Goal: Task Accomplishment & Management: Use online tool/utility

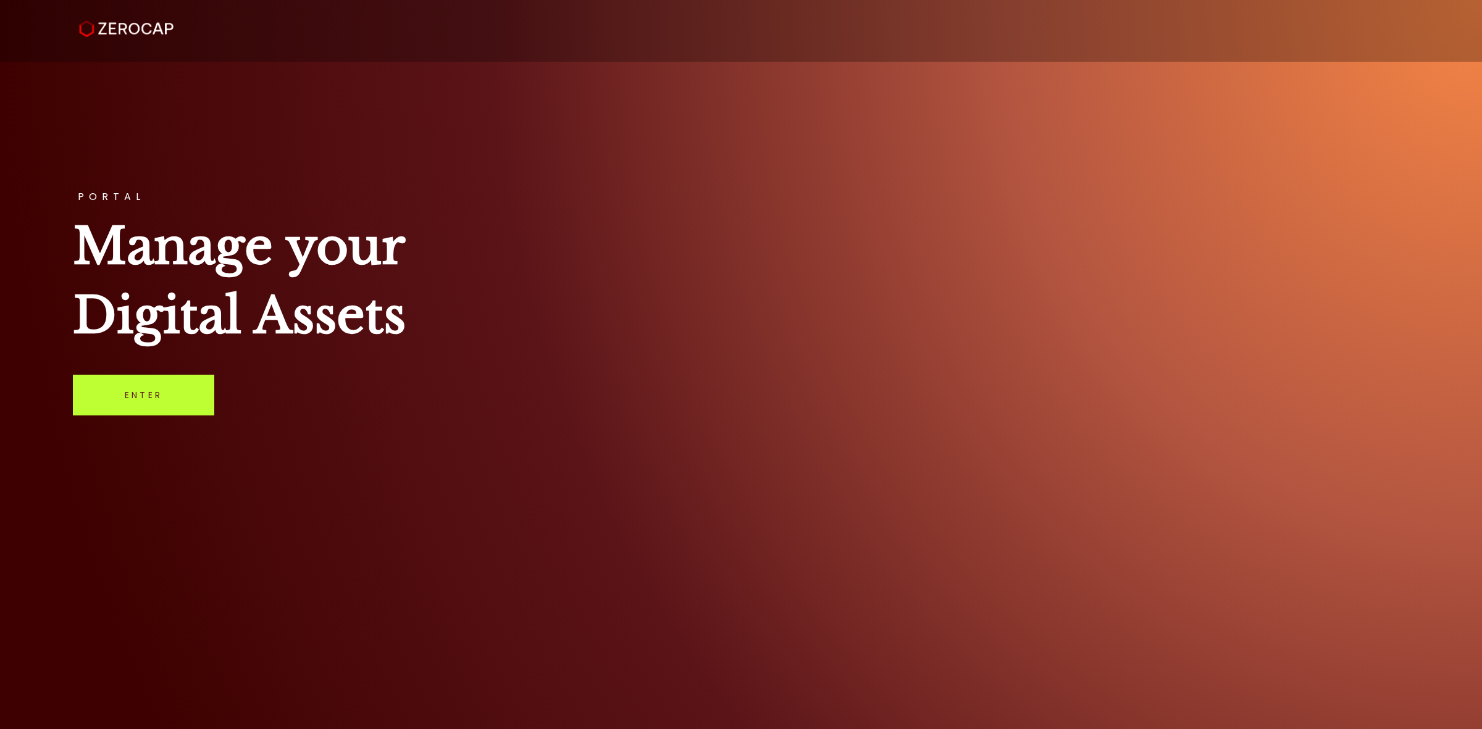
click at [158, 404] on link "Enter" at bounding box center [143, 395] width 141 height 41
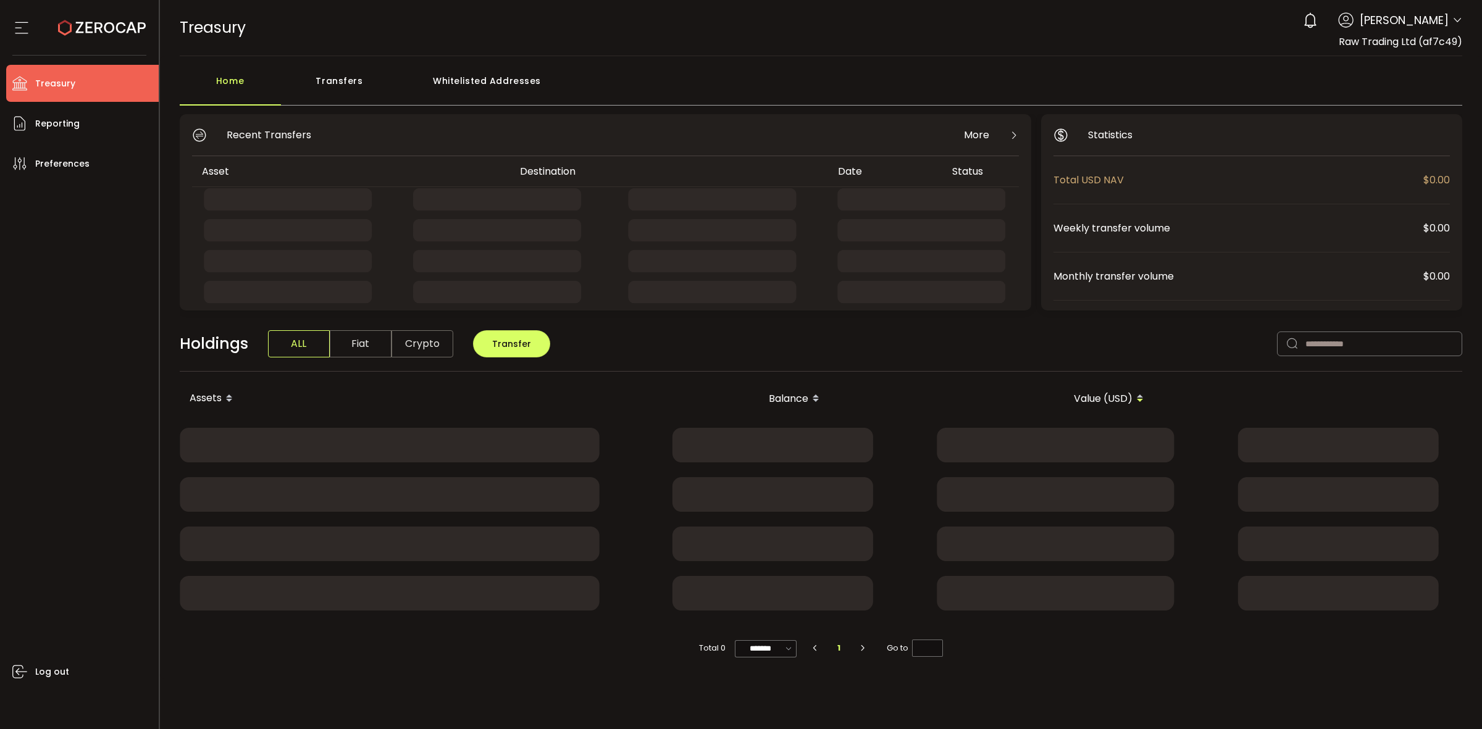
click at [1459, 23] on icon at bounding box center [1457, 20] width 10 height 10
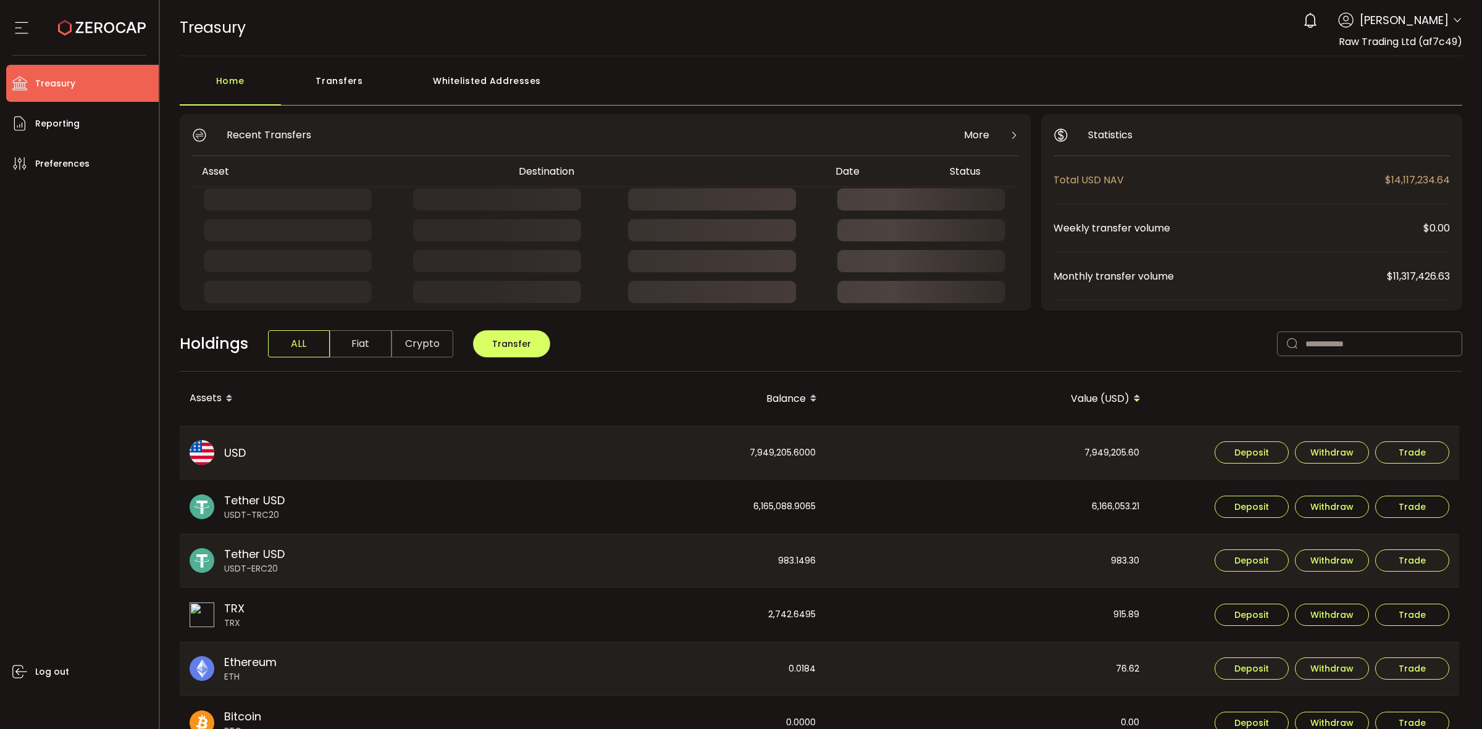
click at [1452, 28] on div "Account Raw Trading Ltd (af7c49) Raw Trading Ltd (Payments) (dcf236) Capital Po…" at bounding box center [1457, 21] width 10 height 13
click at [1452, 25] on icon at bounding box center [1457, 20] width 10 height 10
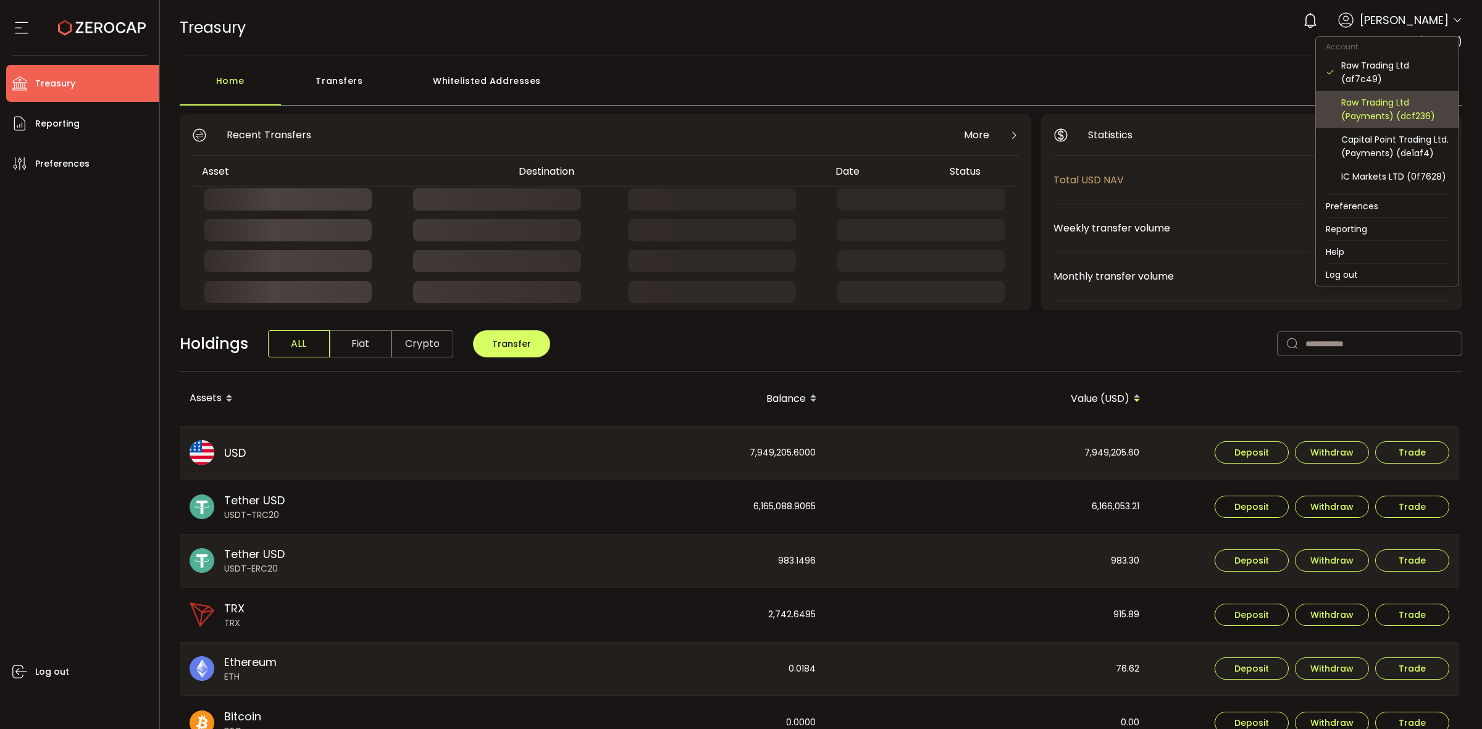
click at [1401, 112] on div "Raw Trading Ltd (Payments) (dcf236)" at bounding box center [1394, 109] width 107 height 27
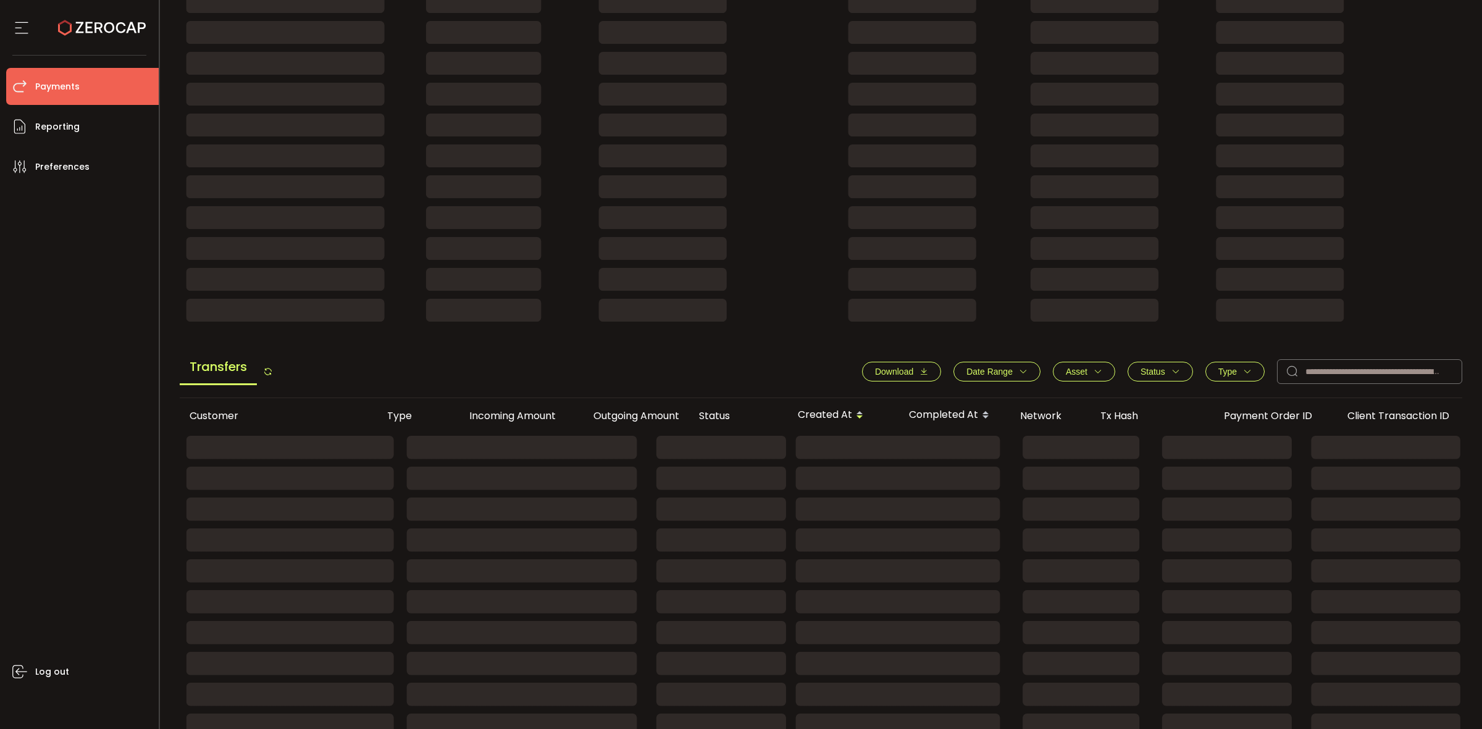
scroll to position [232, 0]
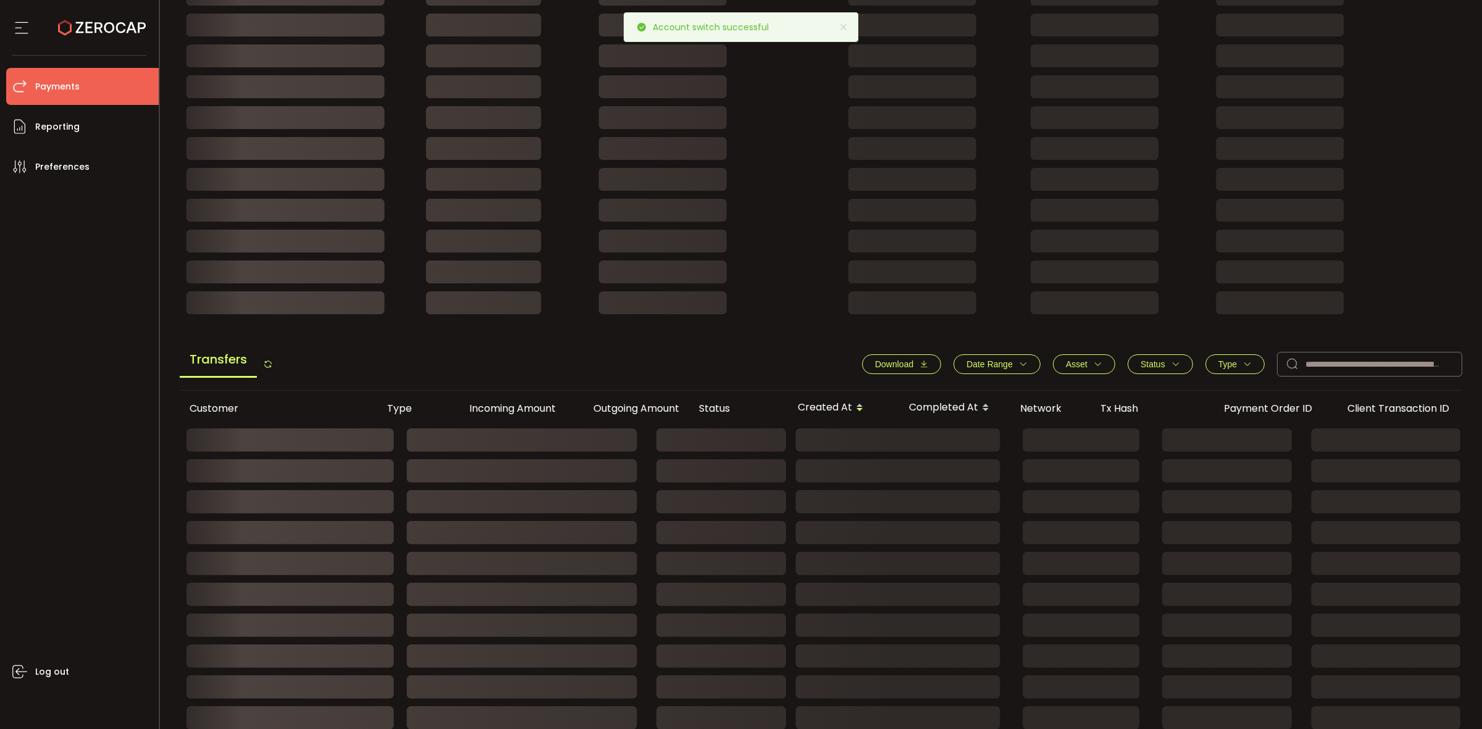
click at [1019, 369] on icon "button" at bounding box center [1023, 364] width 9 height 9
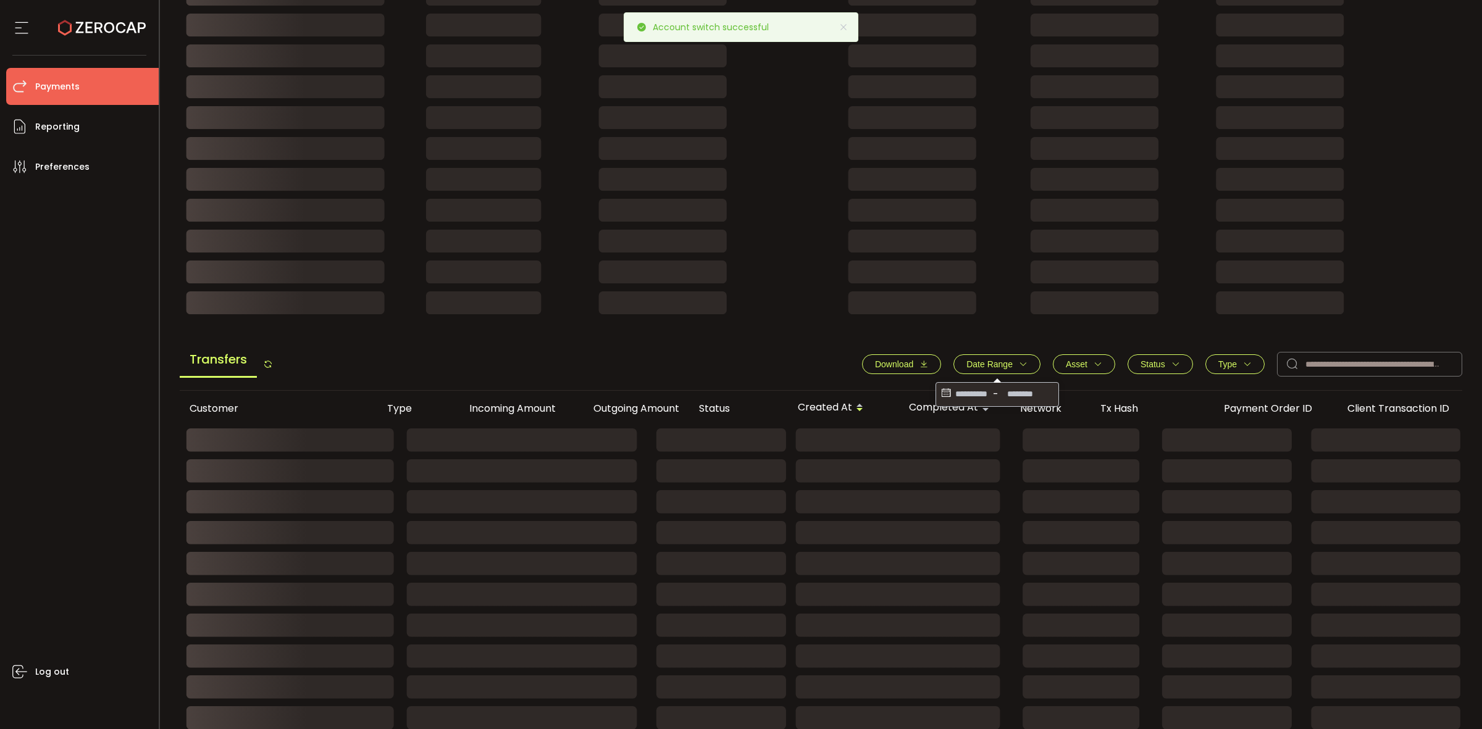
click at [939, 396] on icon at bounding box center [946, 395] width 14 height 20
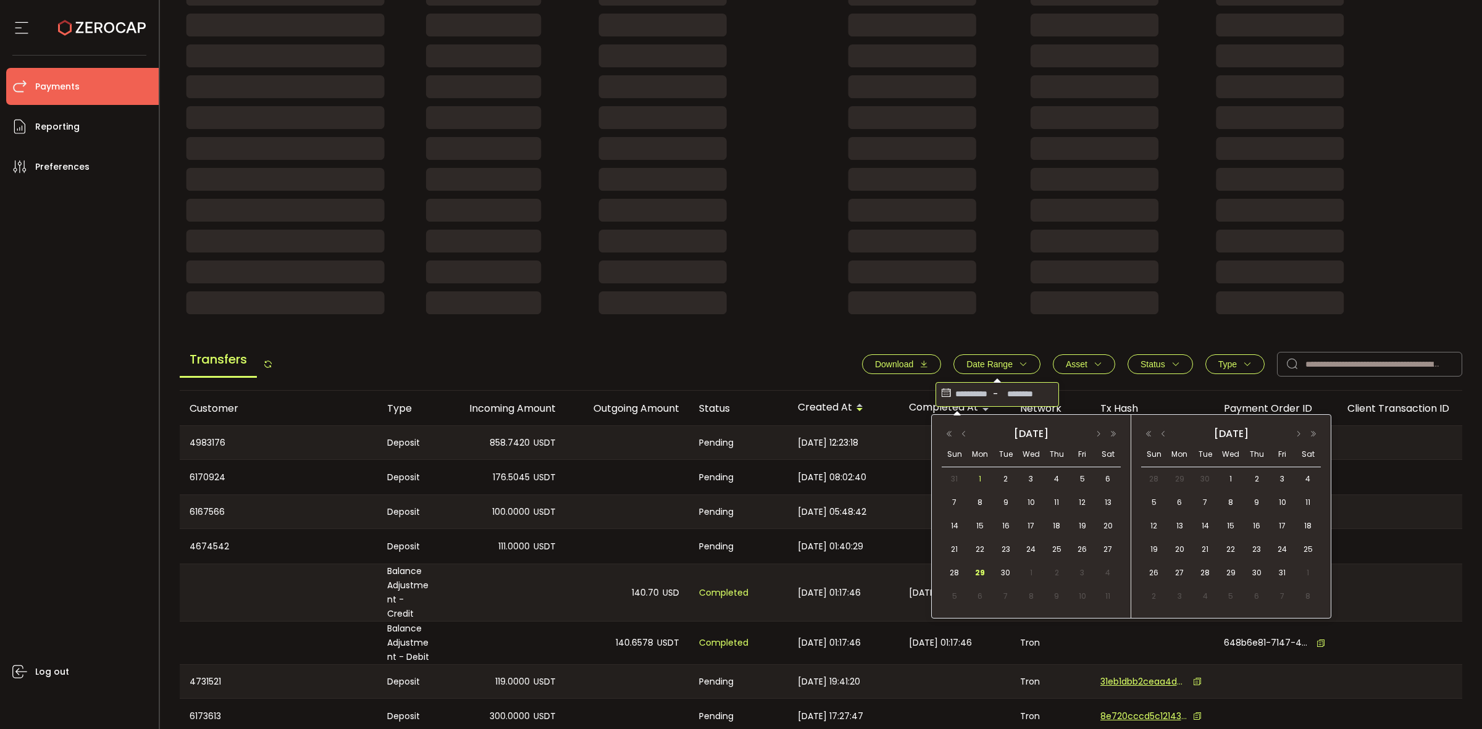
click at [987, 480] on span "1" at bounding box center [979, 479] width 15 height 15
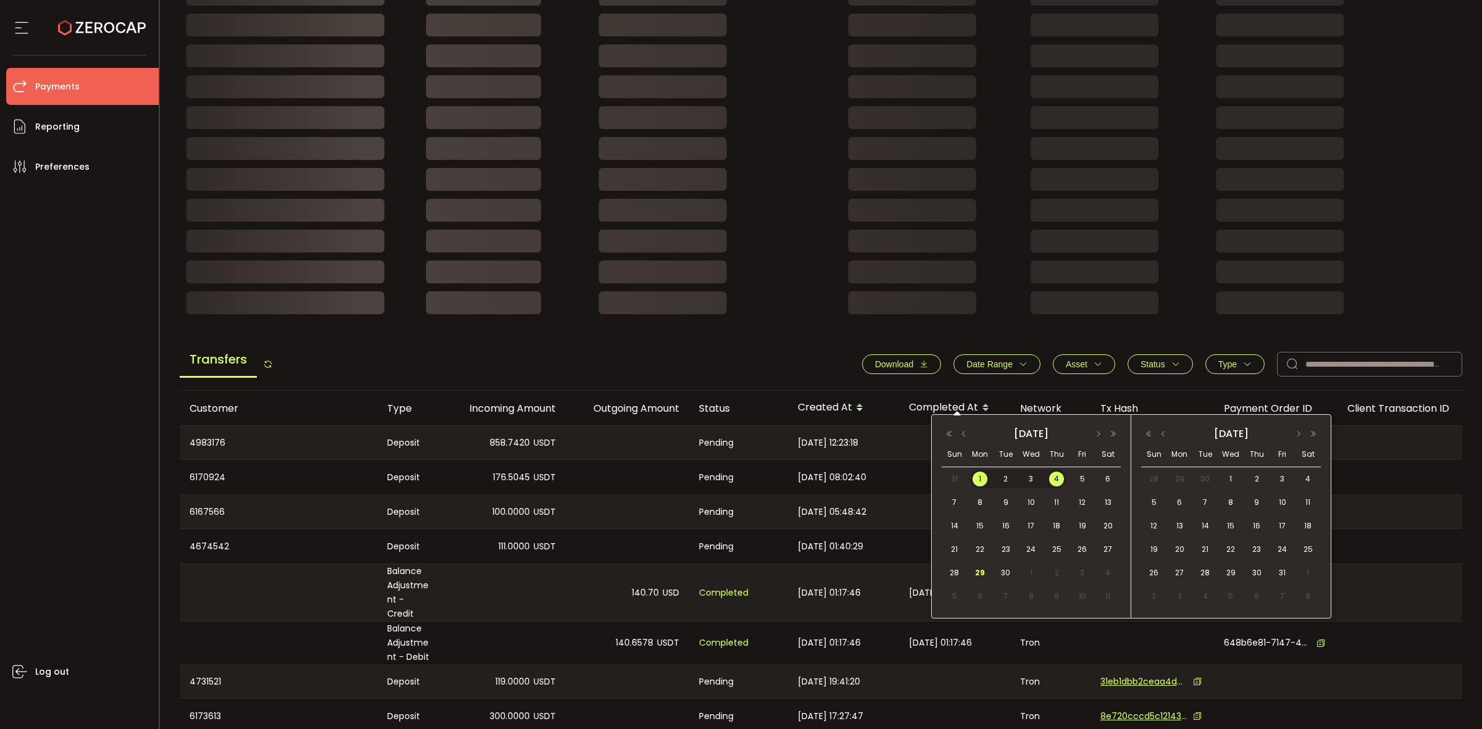
click at [1059, 480] on span "4" at bounding box center [1056, 479] width 15 height 15
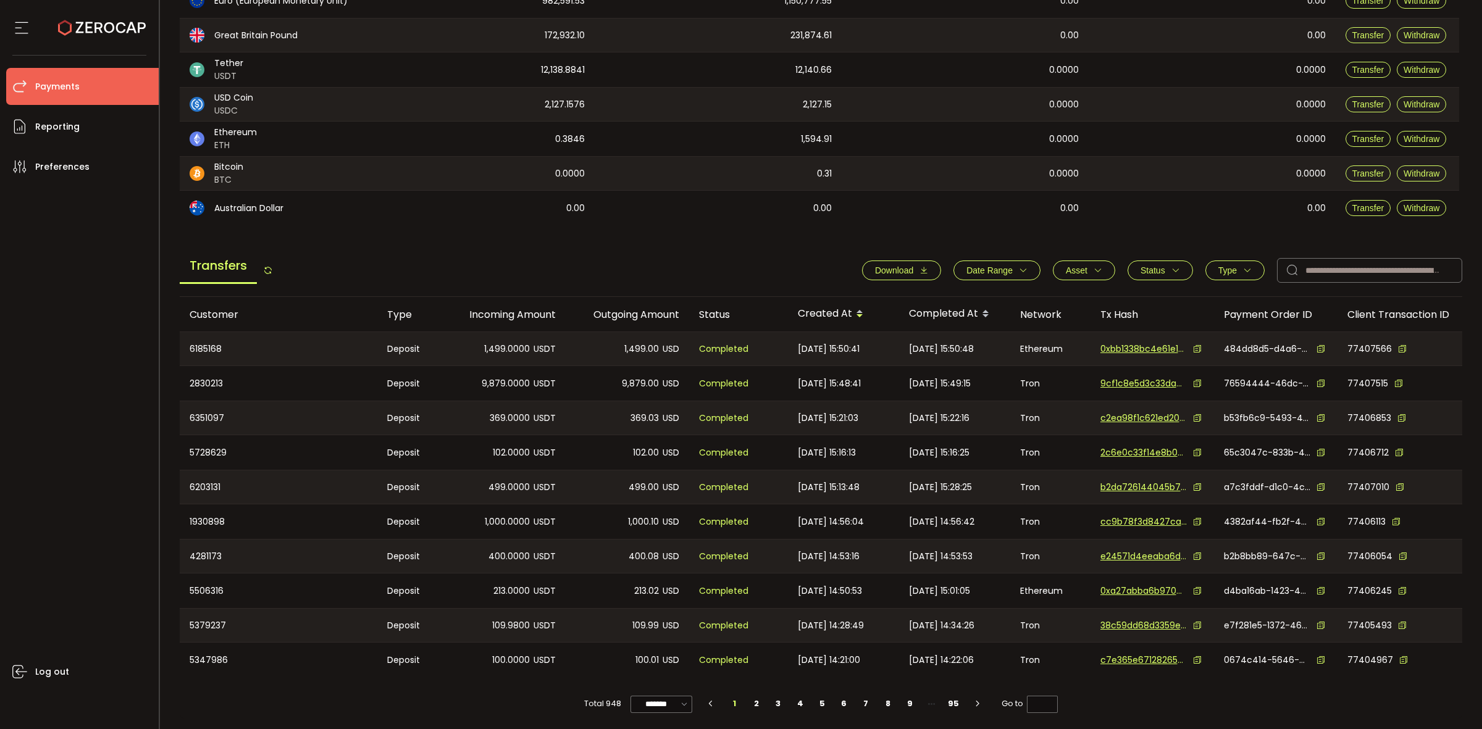
click at [903, 272] on span "Download" at bounding box center [894, 270] width 38 height 10
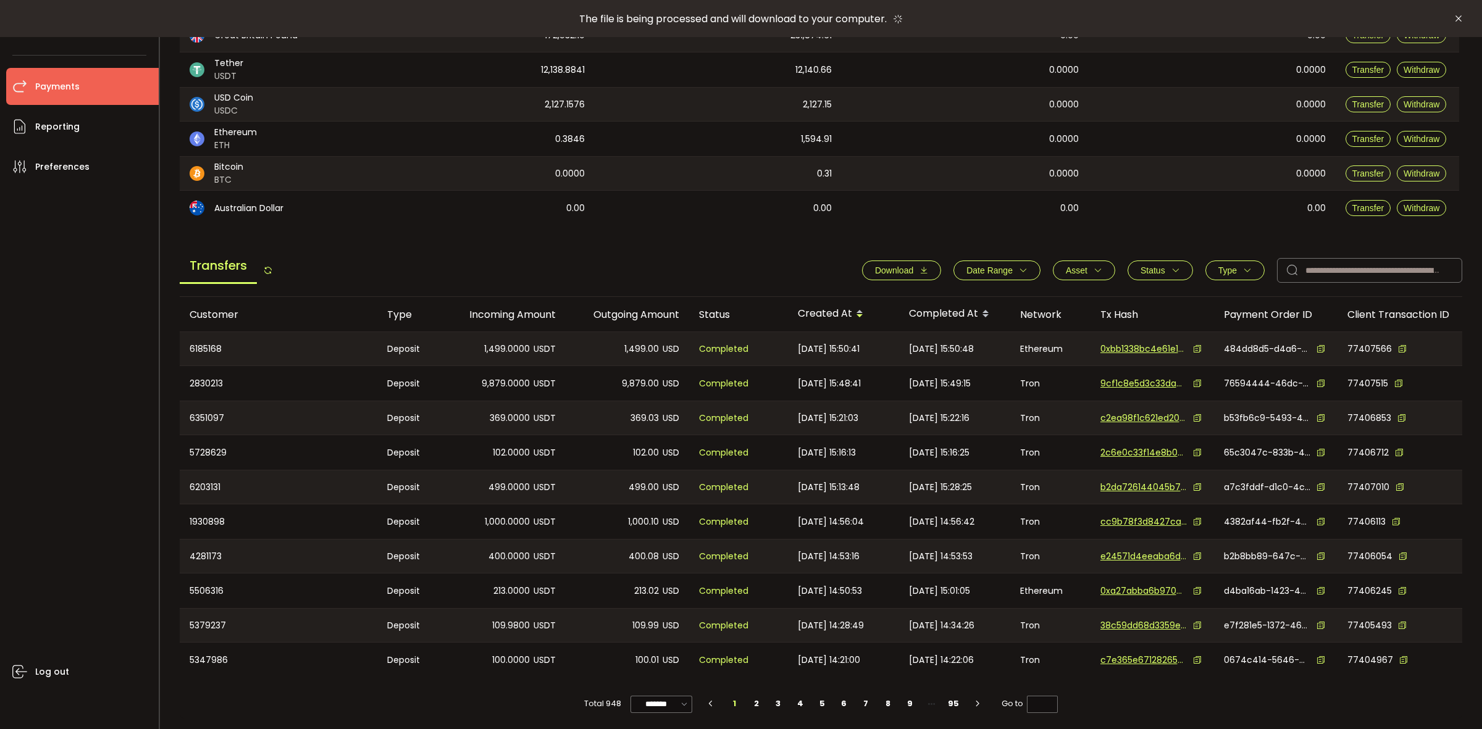
click at [908, 269] on span "Download" at bounding box center [894, 270] width 38 height 10
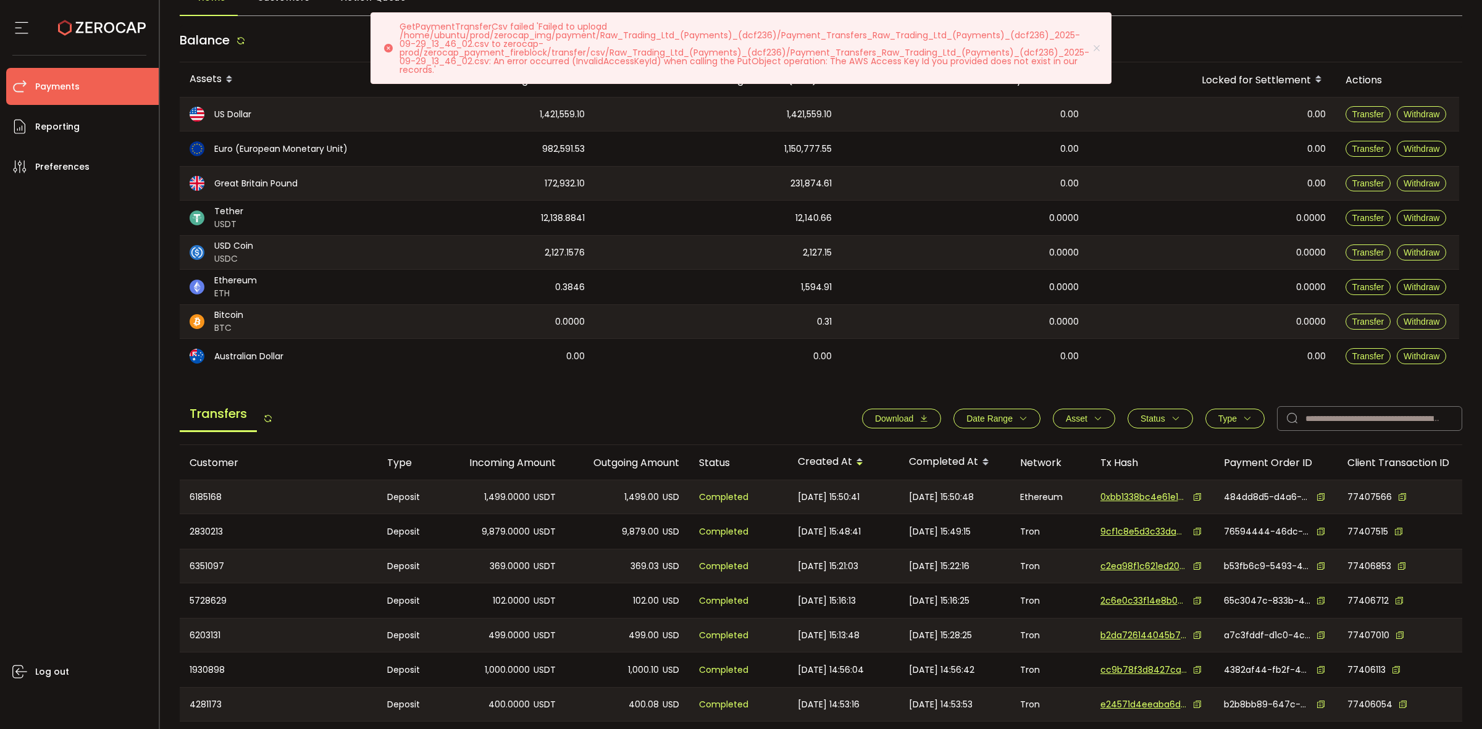
scroll to position [0, 0]
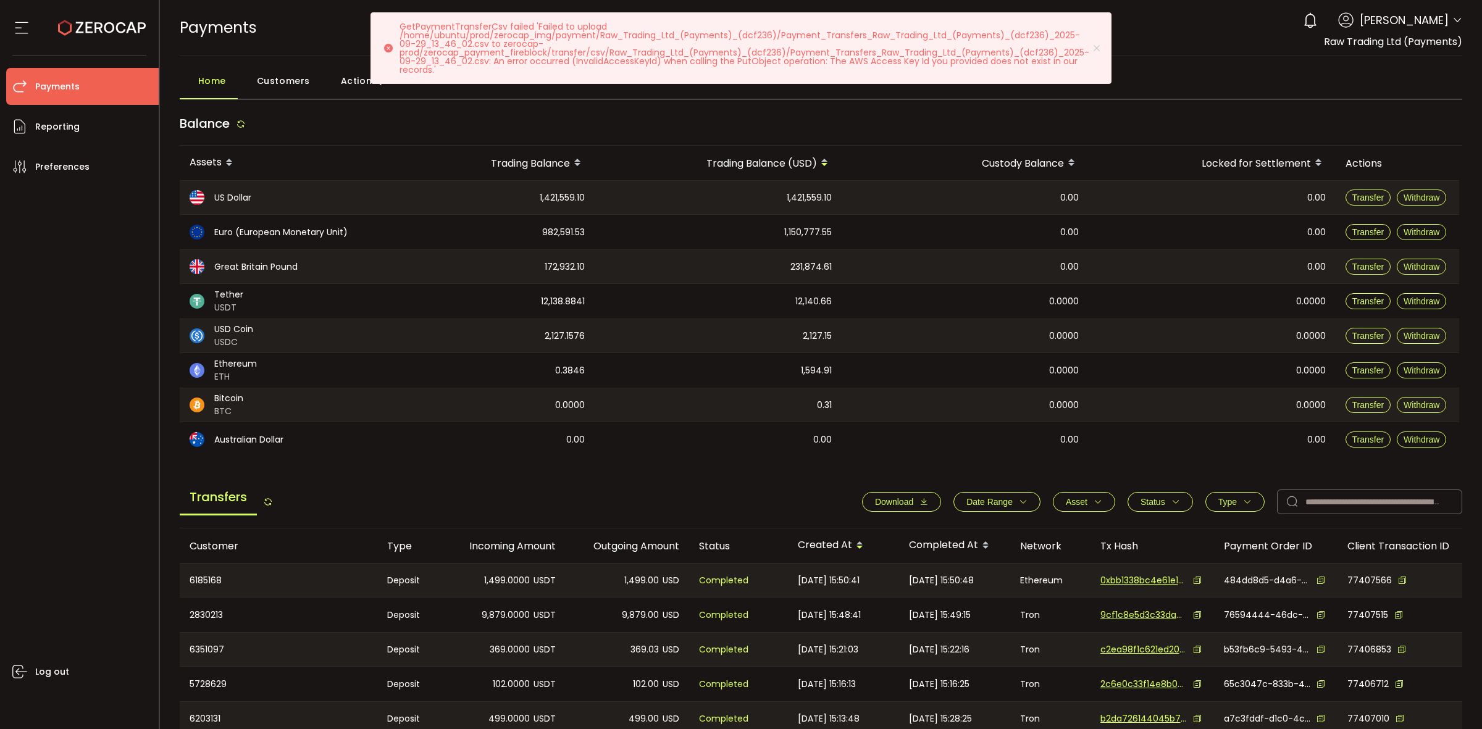
click at [1454, 25] on icon at bounding box center [1457, 20] width 10 height 10
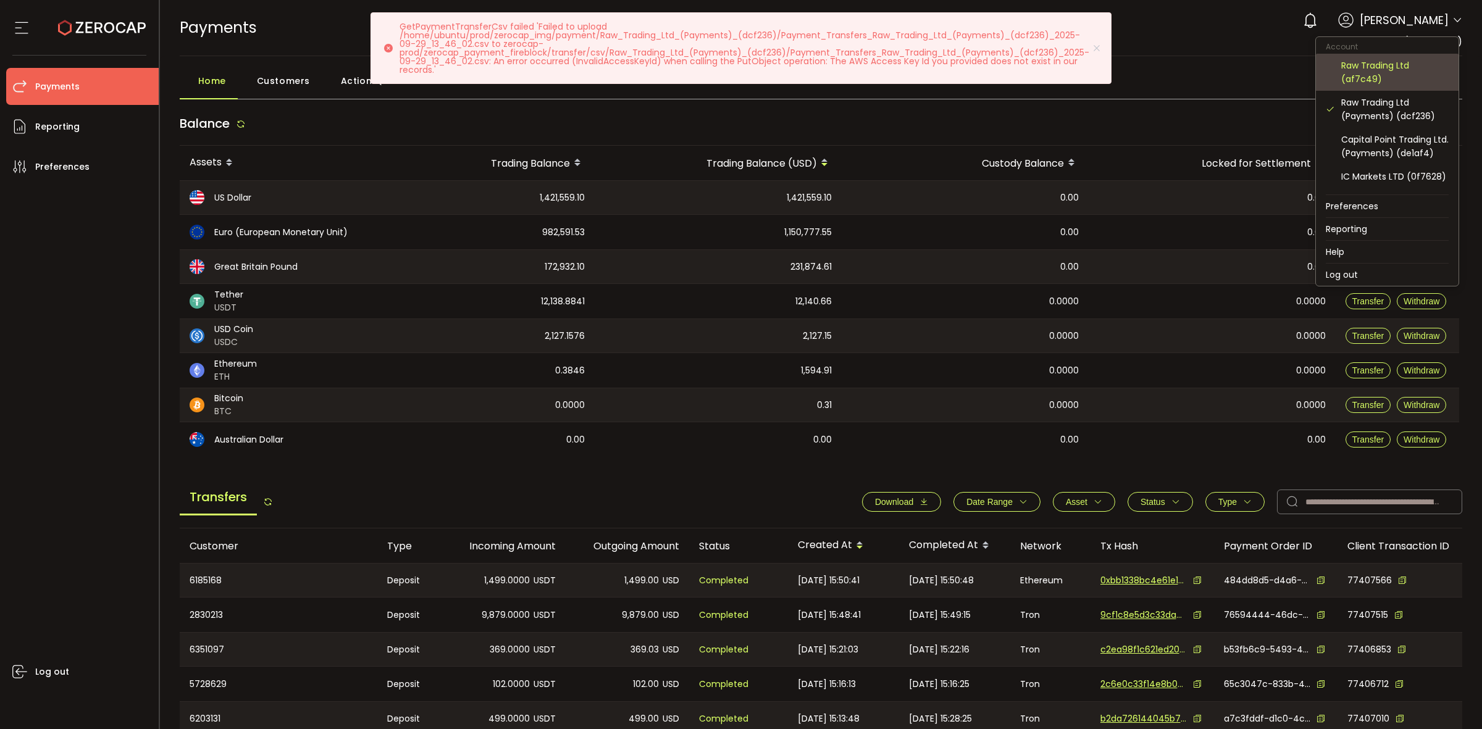
click at [1397, 76] on div "Raw Trading Ltd (af7c49)" at bounding box center [1394, 72] width 107 height 27
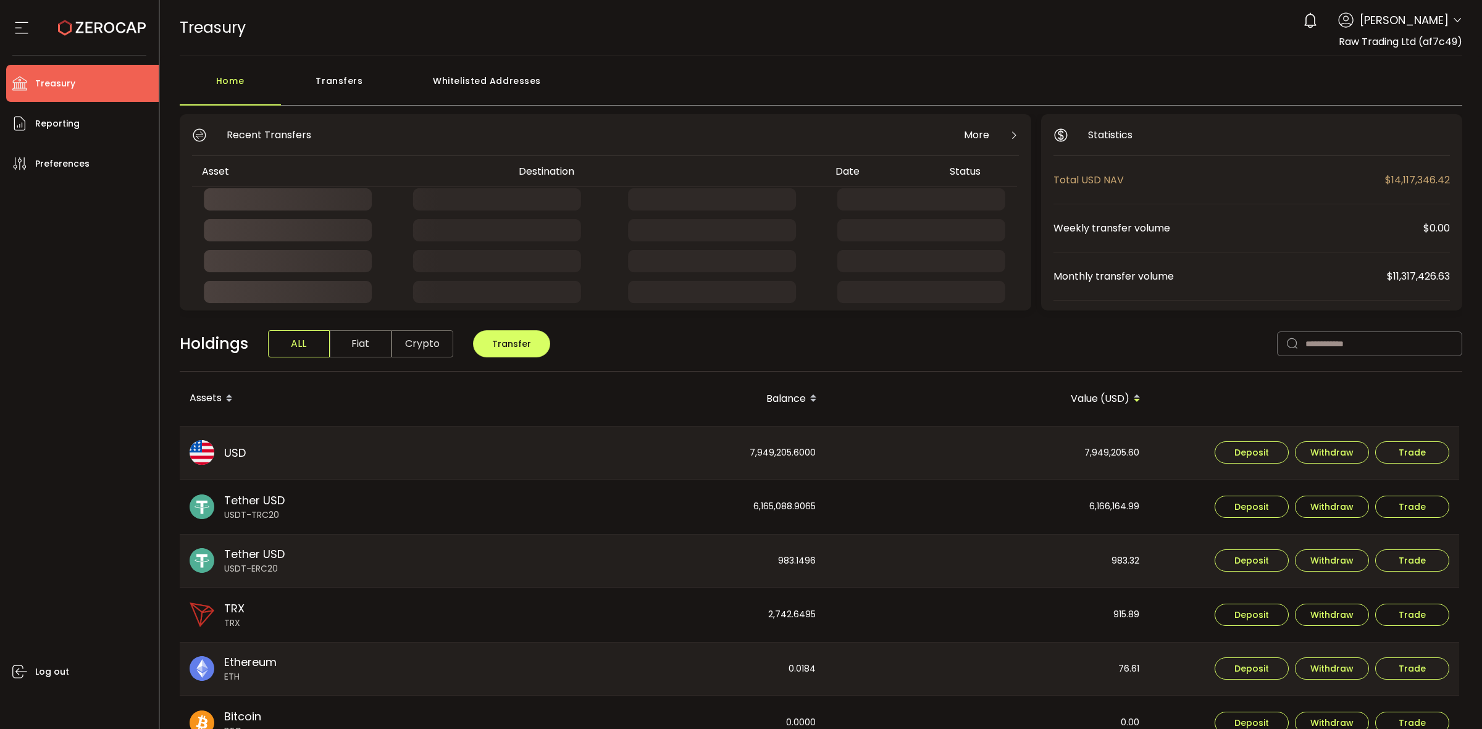
click at [361, 82] on div "Transfers" at bounding box center [339, 87] width 117 height 37
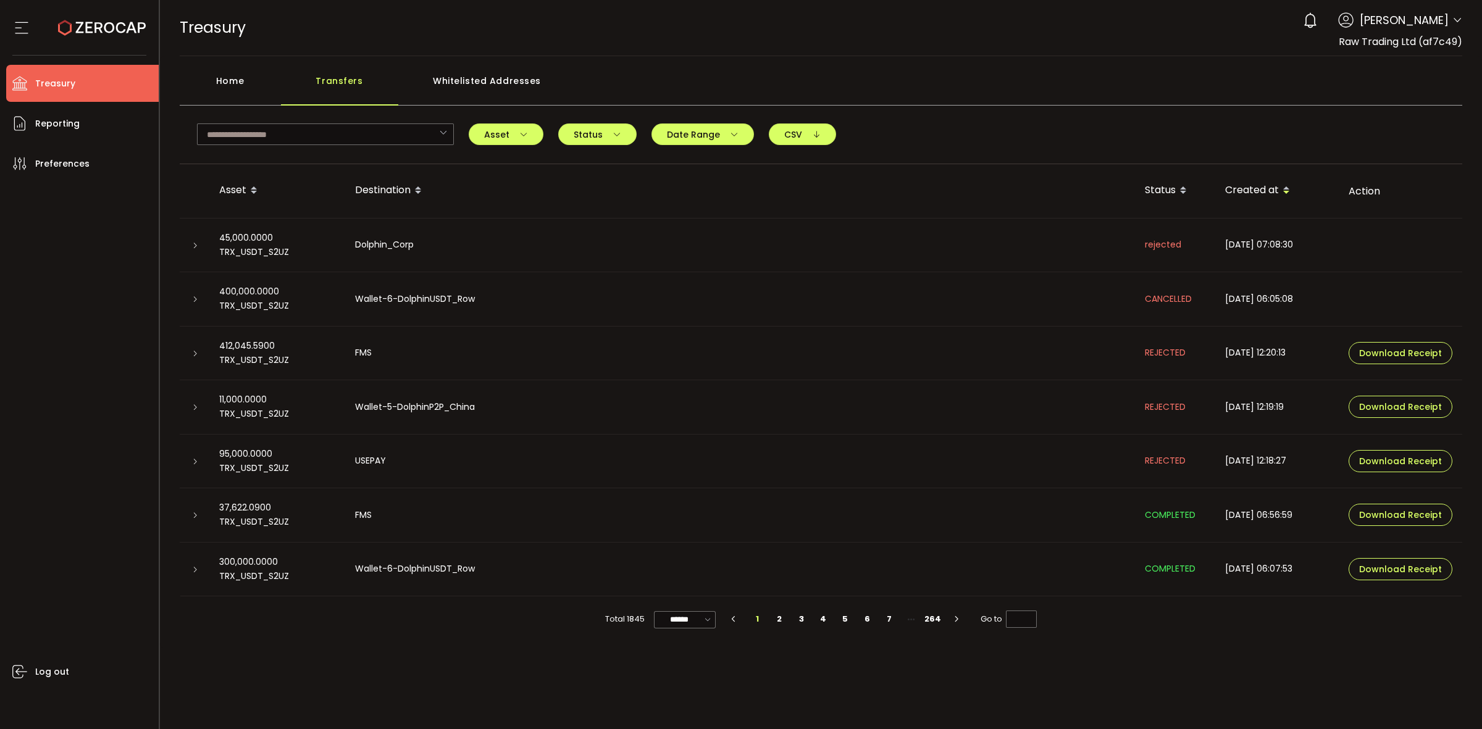
click at [235, 80] on div "Home" at bounding box center [230, 87] width 101 height 37
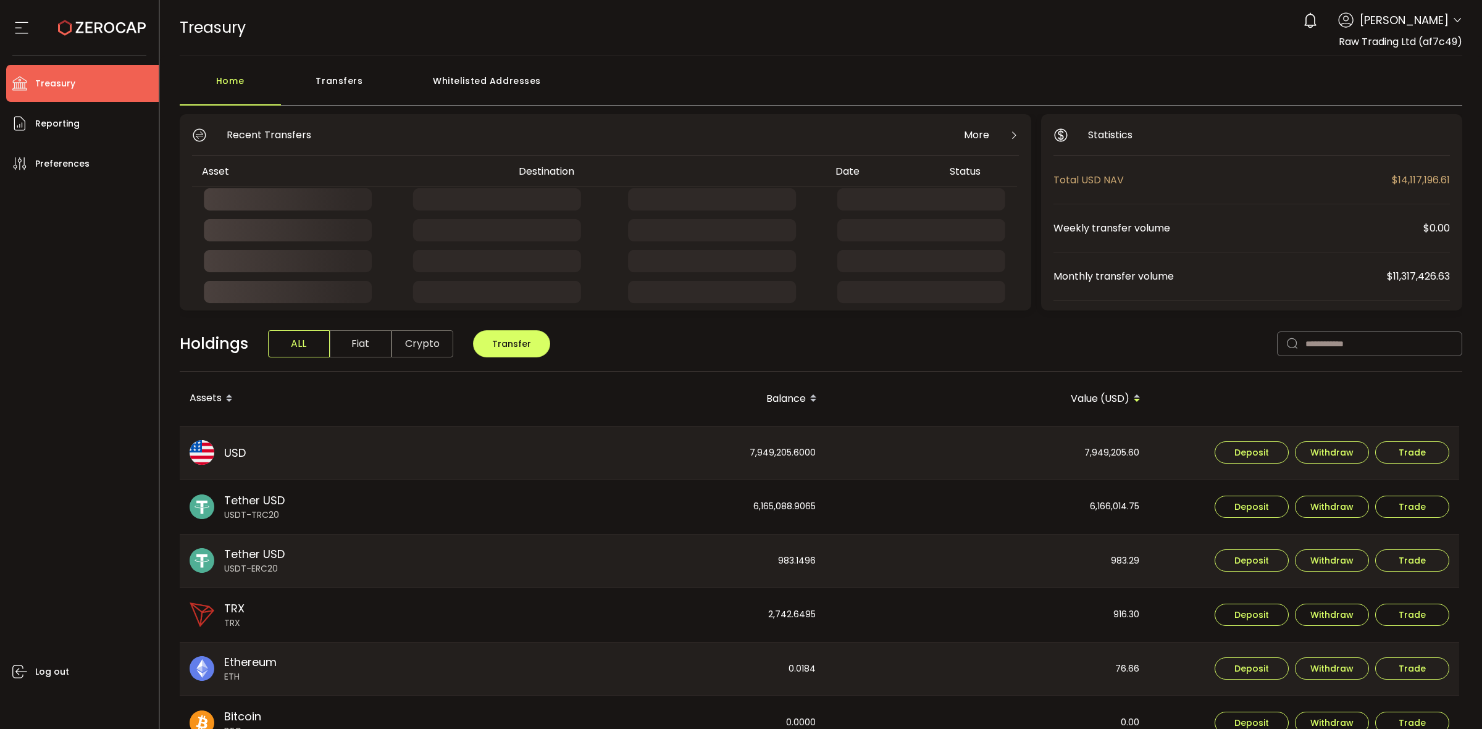
click at [356, 75] on div "Transfers" at bounding box center [339, 87] width 117 height 37
